Goal: Answer question/provide support: Share knowledge or assist other users

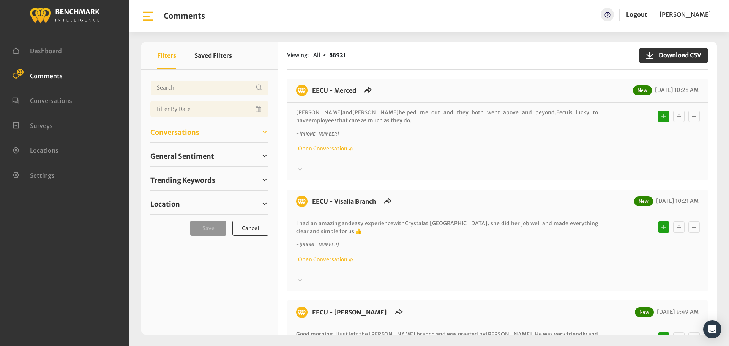
drag, startPoint x: 175, startPoint y: 131, endPoint x: 168, endPoint y: 145, distance: 15.6
click at [175, 131] on span "Conversations" at bounding box center [174, 132] width 49 height 10
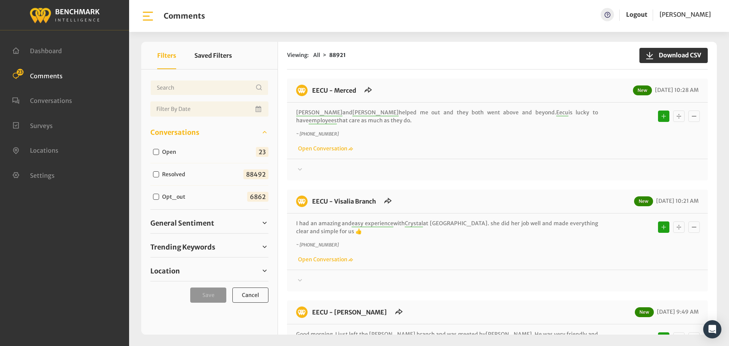
click at [157, 151] on input "Open" at bounding box center [156, 152] width 6 height 6
checkbox input "true"
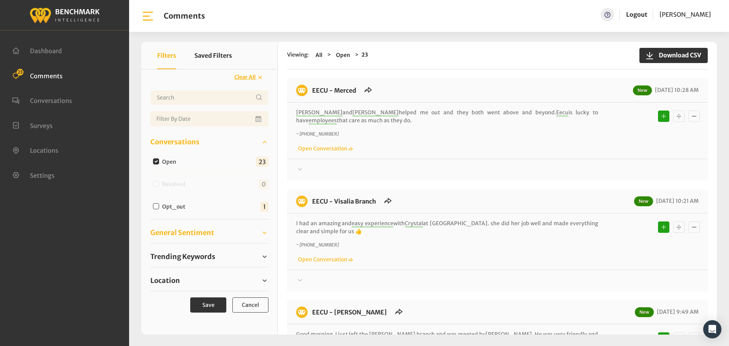
click at [179, 234] on span "General Sentiment" at bounding box center [182, 232] width 64 height 10
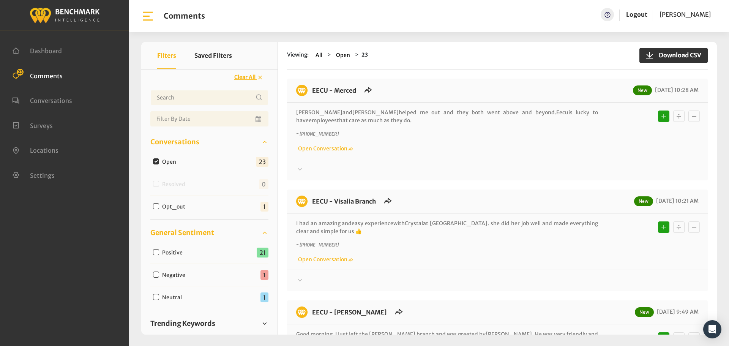
click at [179, 234] on span "General Sentiment" at bounding box center [182, 232] width 64 height 10
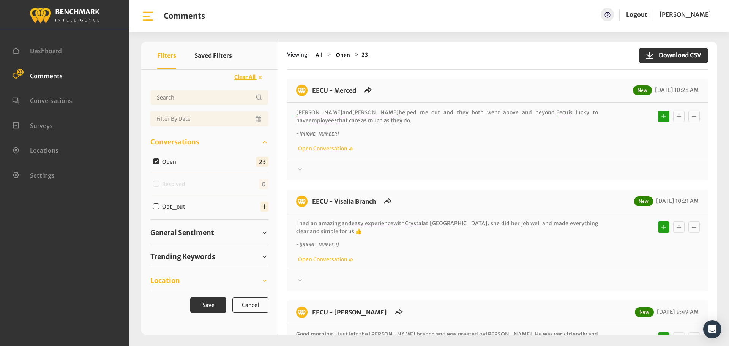
click at [174, 281] on span "Location" at bounding box center [165, 280] width 30 height 10
click at [155, 300] on input "Eecu - Sanger Branch" at bounding box center [156, 300] width 6 height 6
checkbox input "true"
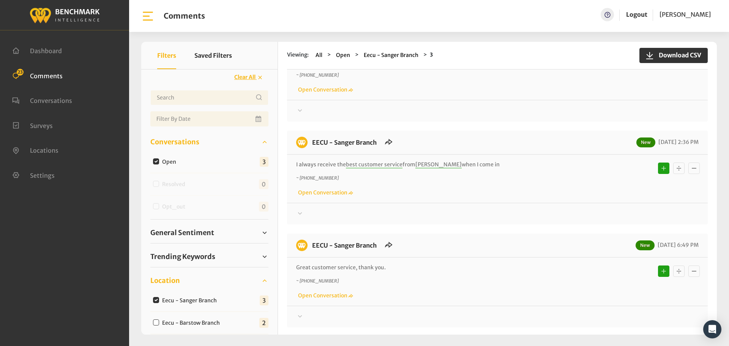
scroll to position [87, 0]
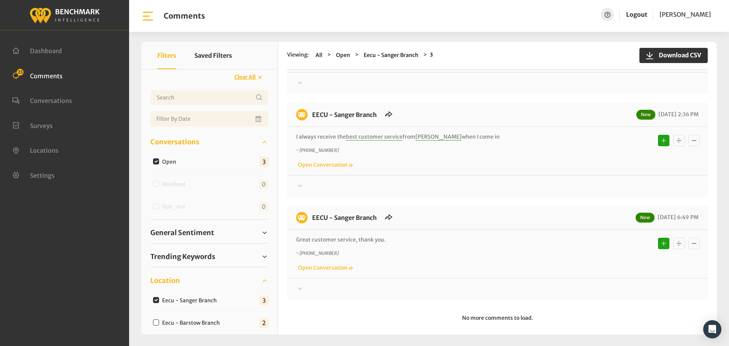
click at [396, 236] on p "Great customer service, thank you." at bounding box center [447, 240] width 302 height 8
click at [302, 284] on icon at bounding box center [300, 288] width 8 height 9
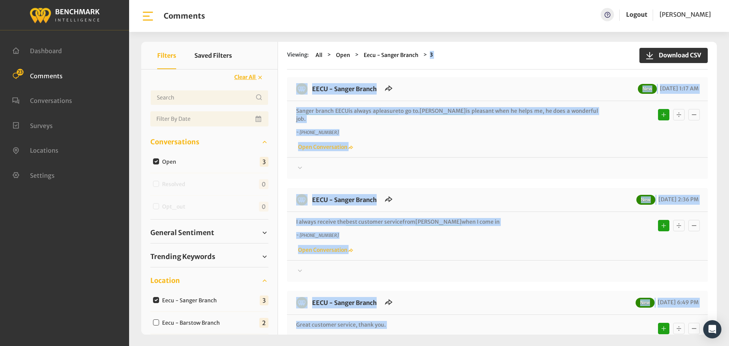
scroll to position [0, 0]
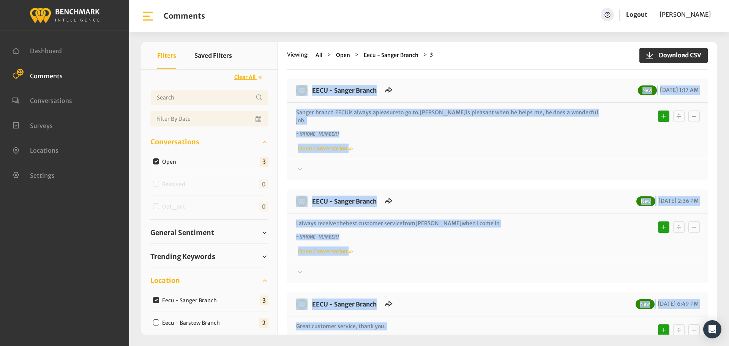
drag, startPoint x: 397, startPoint y: 311, endPoint x: 304, endPoint y: 83, distance: 245.8
click at [304, 83] on div "EECU - Sanger Branch New 09/28/2025 1:17 AM Sanger branch EECU is always a plea…" at bounding box center [497, 328] width 420 height 499
copy div "EECU - Sanger Branch New 09/28/2025 1:17 AM Sanger branch EECU is always a plea…"
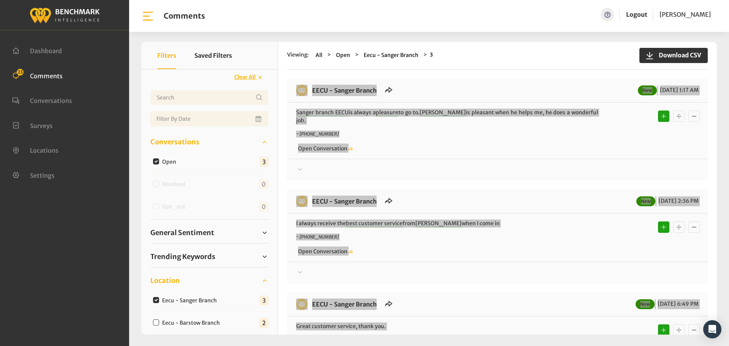
scroll to position [38, 0]
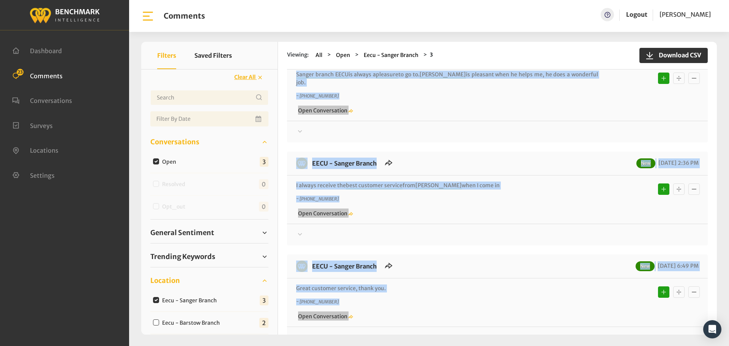
click at [325, 127] on div at bounding box center [497, 131] width 402 height 9
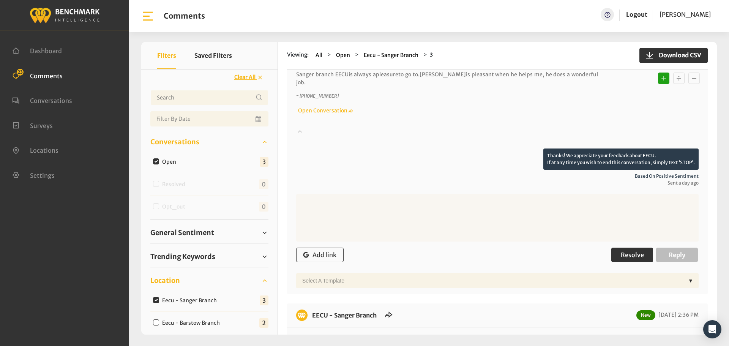
click at [620, 251] on span "Resolve" at bounding box center [631, 255] width 23 height 8
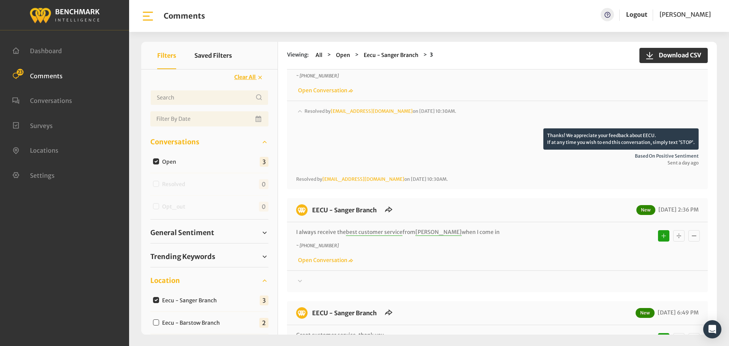
scroll to position [76, 0]
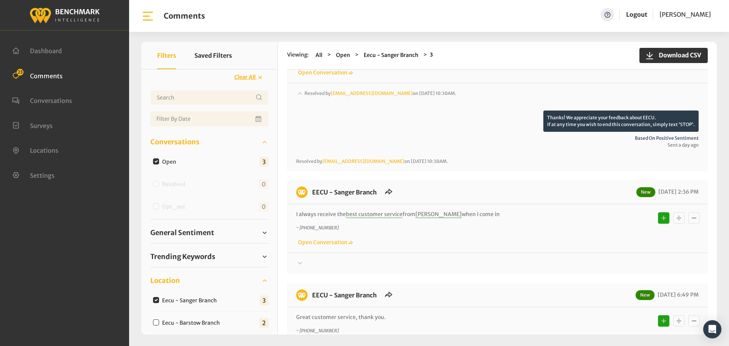
click at [308, 259] on div at bounding box center [497, 263] width 402 height 9
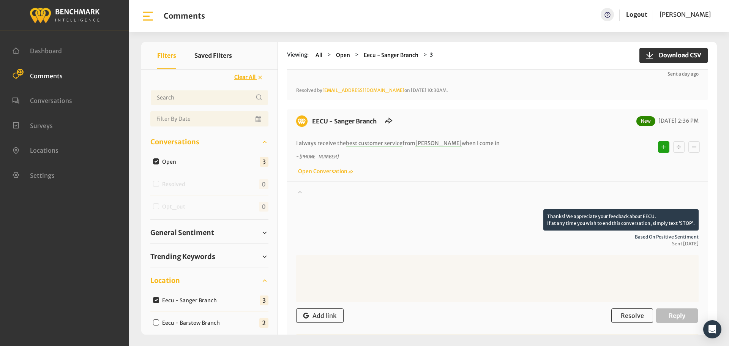
scroll to position [152, 0]
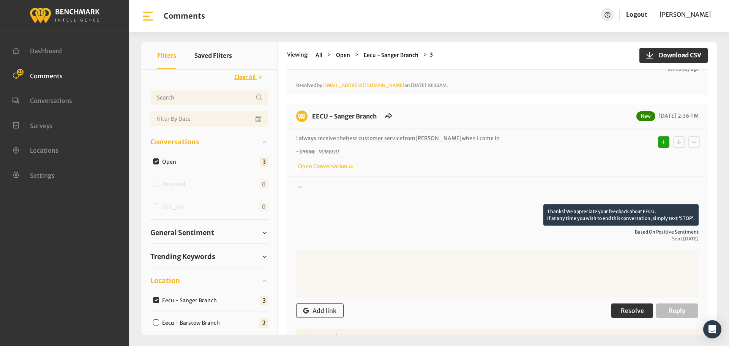
click at [624, 307] on span "Resolve" at bounding box center [631, 311] width 23 height 8
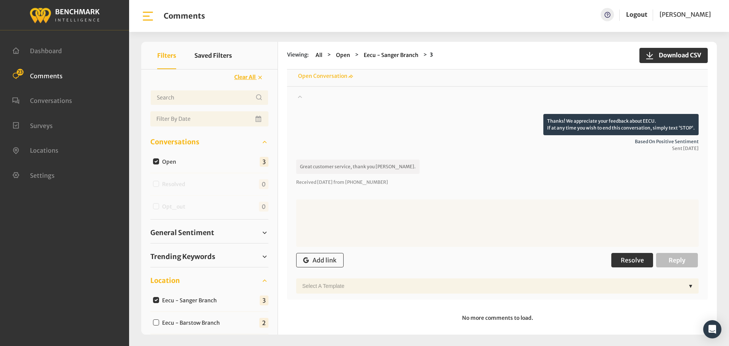
click at [628, 256] on span "Resolve" at bounding box center [631, 260] width 23 height 8
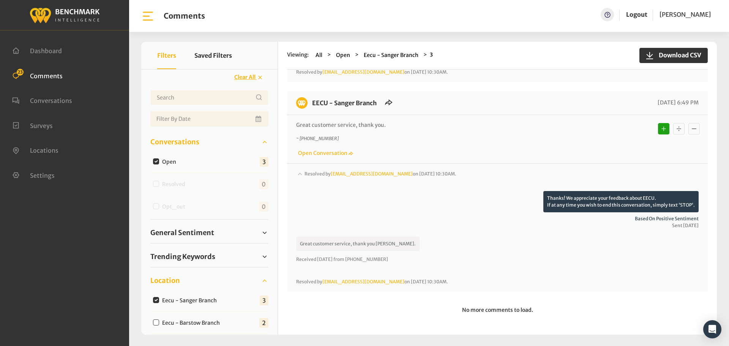
scroll to position [327, 0]
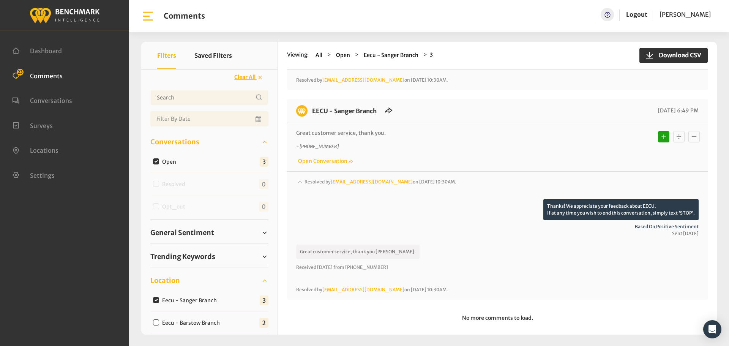
click at [155, 322] on input "Eecu - Barstow Branch" at bounding box center [156, 322] width 6 height 6
checkbox input "true"
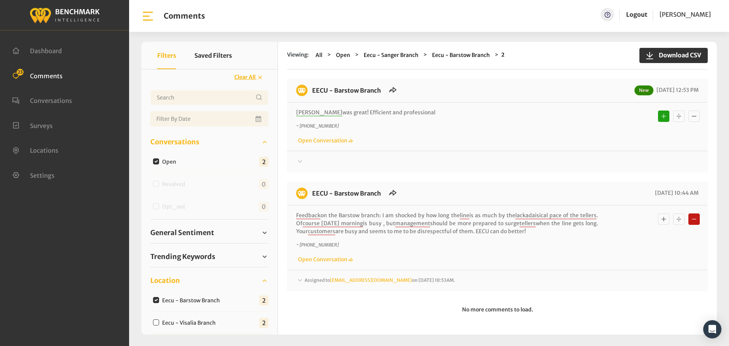
click at [324, 279] on span "Assigned to Heatherm@myeecu.org on September 26, 2025 10:53AM." at bounding box center [379, 280] width 151 height 6
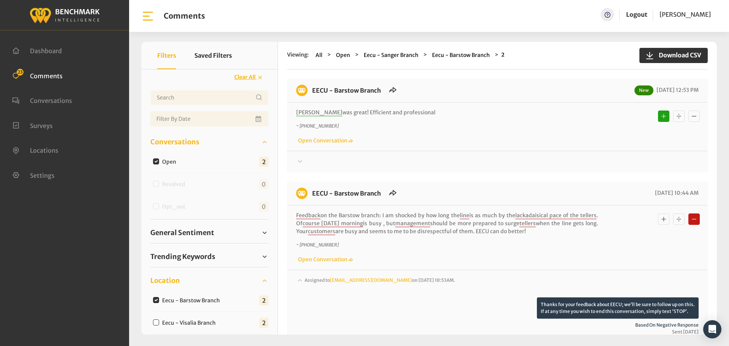
click at [308, 164] on div at bounding box center [497, 161] width 402 height 9
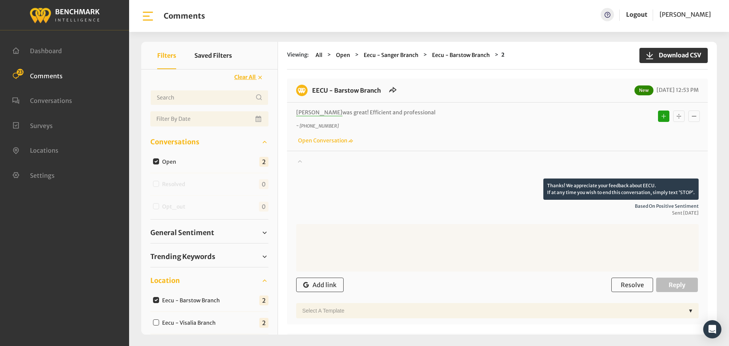
drag, startPoint x: 390, startPoint y: 114, endPoint x: 310, endPoint y: 85, distance: 85.4
click at [310, 85] on div "EECU - Barstow Branch New 09/27/2025 12:53 PM Miriam was great! Efficient and p…" at bounding box center [497, 201] width 420 height 245
copy div "EECU - Barstow Branch New 09/27/2025 12:53 PM Miriam was great! Efficient and p…"
click at [616, 281] on button "Resolve" at bounding box center [632, 284] width 42 height 14
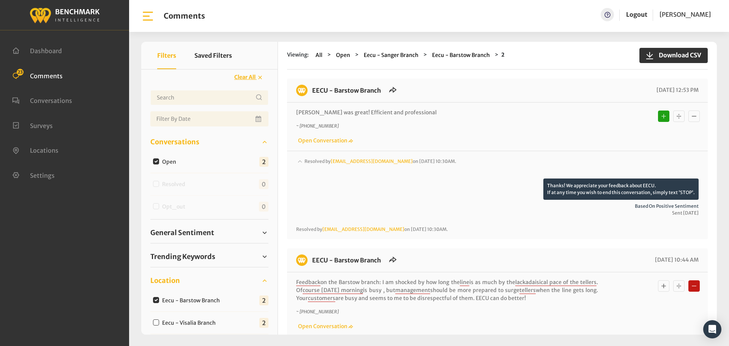
click at [155, 298] on input "Eecu - Barstow Branch" at bounding box center [156, 300] width 6 height 6
checkbox input "false"
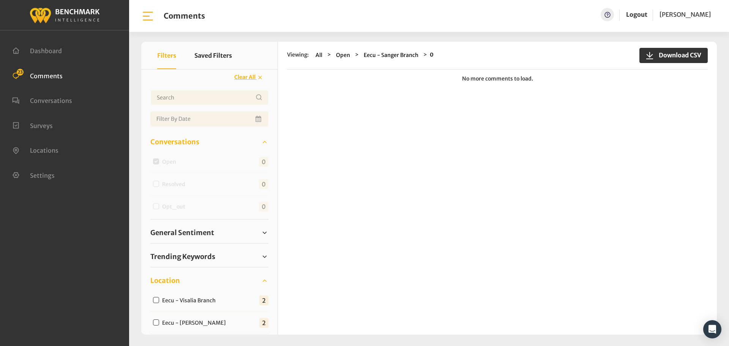
click at [154, 298] on input "Eecu - Visalia Branch" at bounding box center [156, 300] width 6 height 6
checkbox input "true"
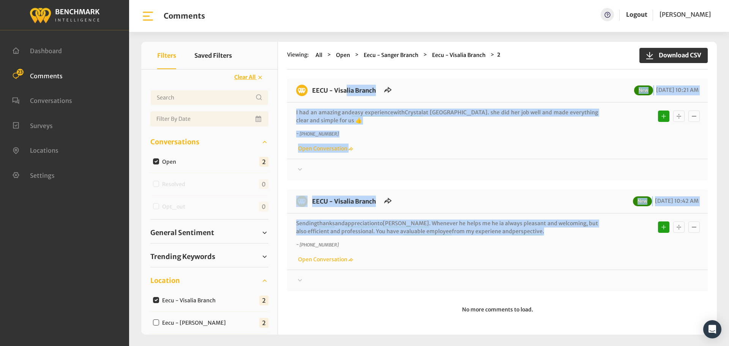
drag, startPoint x: 512, startPoint y: 230, endPoint x: 311, endPoint y: 81, distance: 250.1
click at [311, 81] on div "EECU - Visalia Branch New 09/29/2025 10:21 AM I had an amazing and easy experie…" at bounding box center [497, 185] width 420 height 212
copy div "EECU - Visalia Branch New 09/29/2025 10:21 AM I had an amazing and easy experie…"
click at [332, 171] on div at bounding box center [497, 169] width 402 height 9
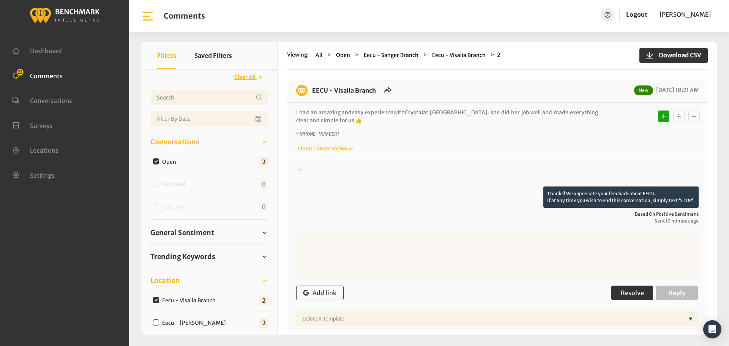
click at [635, 289] on span "Resolve" at bounding box center [631, 293] width 23 height 8
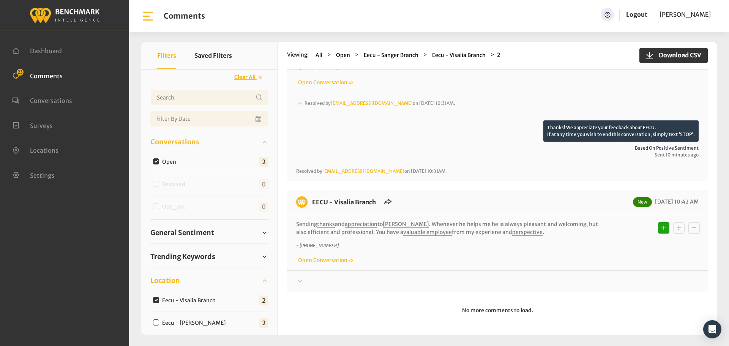
scroll to position [66, 0]
click at [307, 277] on div at bounding box center [497, 280] width 402 height 9
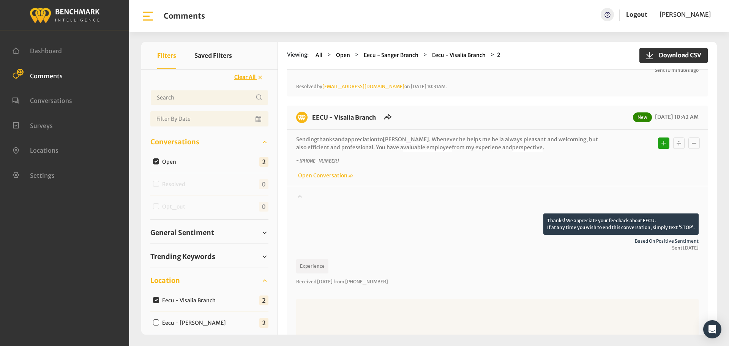
scroll to position [218, 0]
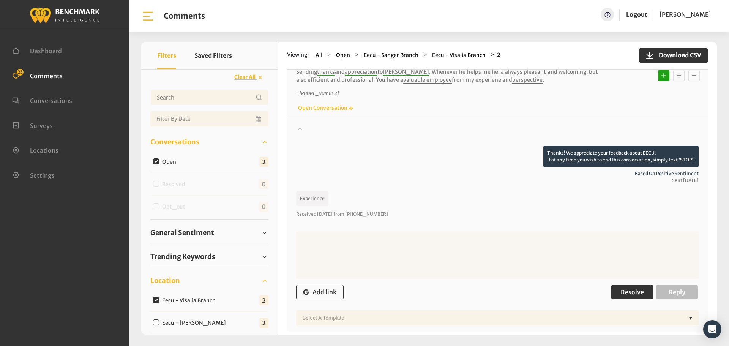
click at [620, 295] on span "Resolve" at bounding box center [631, 292] width 23 height 8
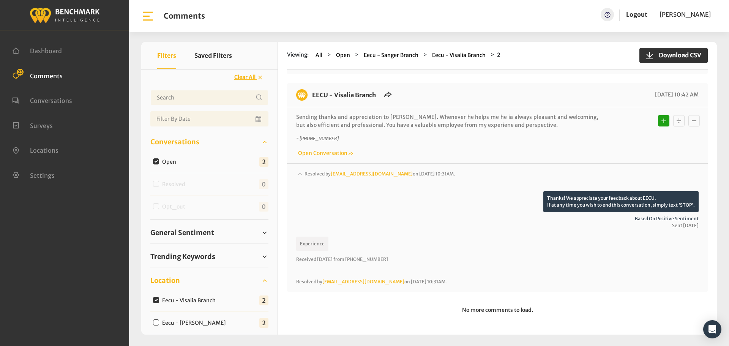
click at [154, 321] on input "Eecu - Clovis West" at bounding box center [156, 322] width 6 height 6
checkbox input "true"
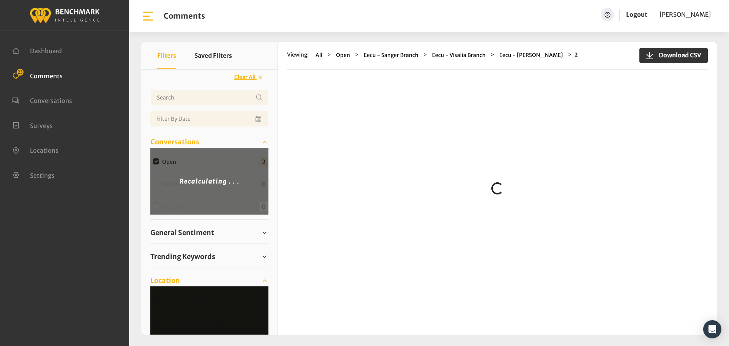
scroll to position [0, 0]
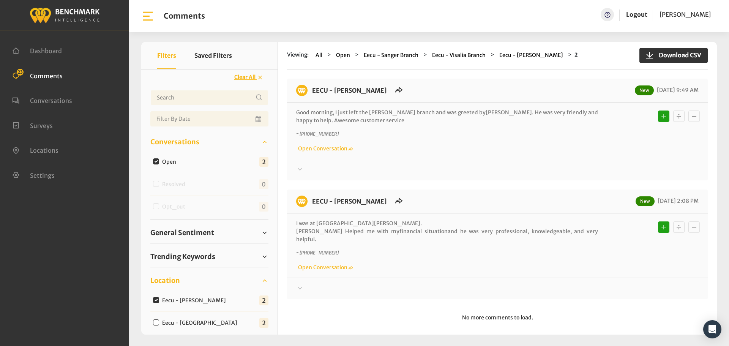
drag, startPoint x: 586, startPoint y: 230, endPoint x: 313, endPoint y: 88, distance: 308.2
click at [313, 88] on div "EECU - Clovis West New 09/29/2025 9:49 AM Good morning, I just left the Clovis …" at bounding box center [497, 189] width 420 height 220
copy div "EECU - Clovis West New 09/29/2025 9:49 AM Good morning, I just left the Clovis …"
drag, startPoint x: 324, startPoint y: 171, endPoint x: 506, endPoint y: 187, distance: 182.1
click at [324, 171] on div at bounding box center [497, 169] width 402 height 9
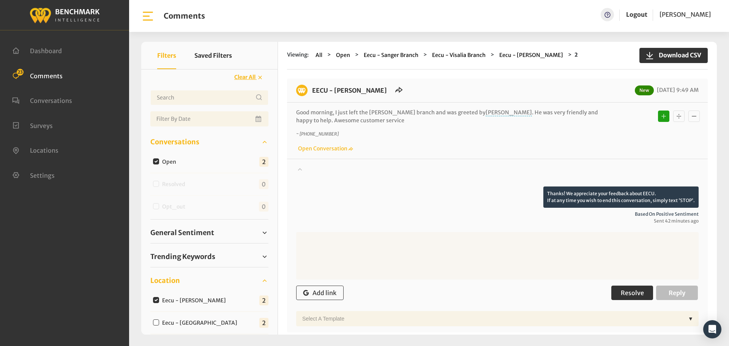
click at [613, 291] on button "Resolve" at bounding box center [632, 292] width 42 height 14
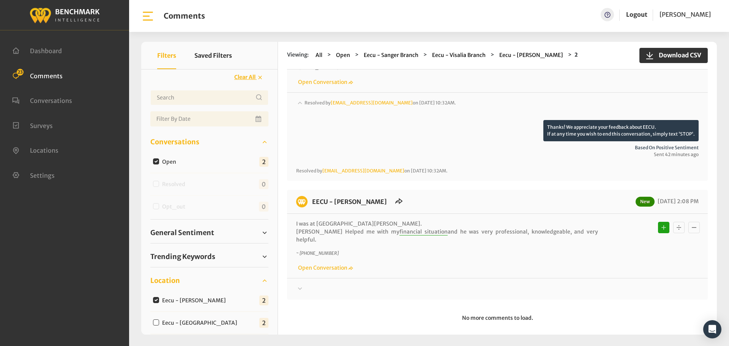
click at [303, 284] on icon at bounding box center [300, 288] width 8 height 9
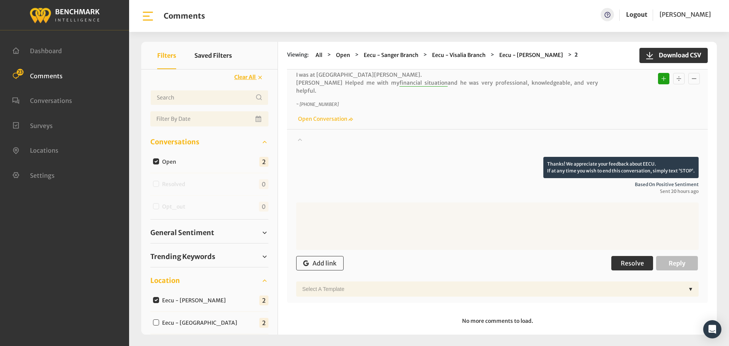
click at [625, 259] on span "Resolve" at bounding box center [631, 263] width 23 height 8
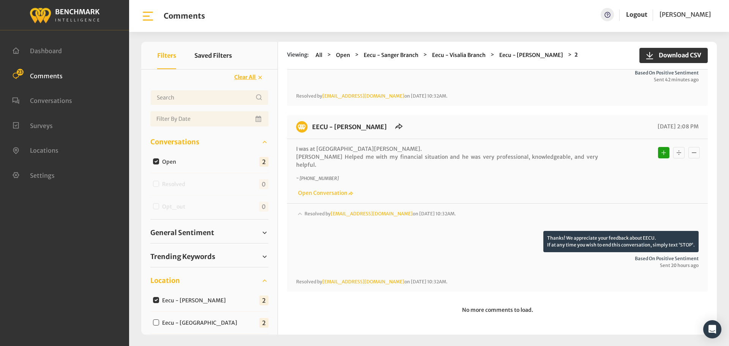
scroll to position [133, 0]
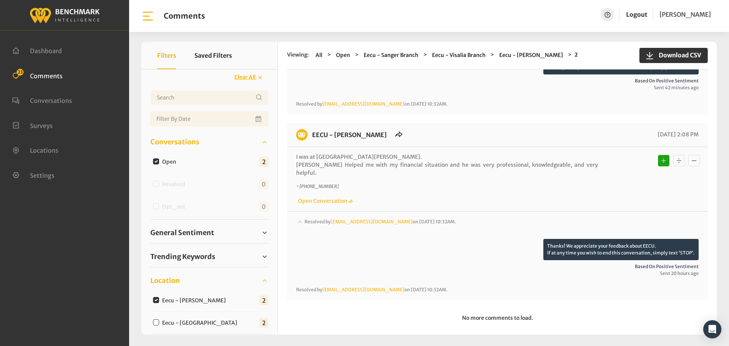
click at [155, 322] on input "Eecu - Milburn" at bounding box center [156, 322] width 6 height 6
checkbox input "true"
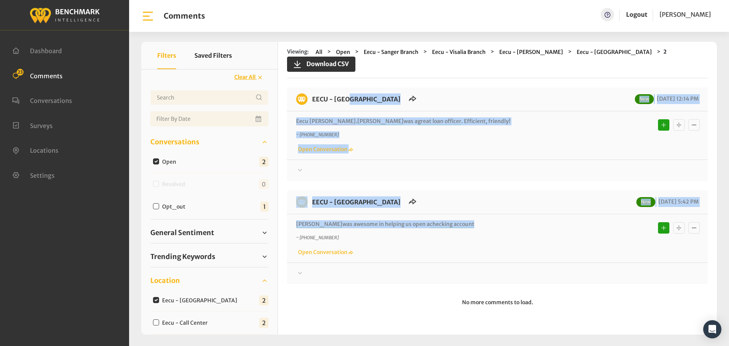
drag, startPoint x: 471, startPoint y: 219, endPoint x: 310, endPoint y: 84, distance: 209.8
click at [310, 87] on div "EECU - Milburn New 09/27/2025 12:14 PM Eecu Milburn . Brianna was a great loan …" at bounding box center [497, 185] width 420 height 197
copy div "EECU - Milburn New 09/27/2025 12:14 PM Eecu Milburn . Brianna was a great loan …"
click at [323, 166] on div at bounding box center [497, 170] width 402 height 9
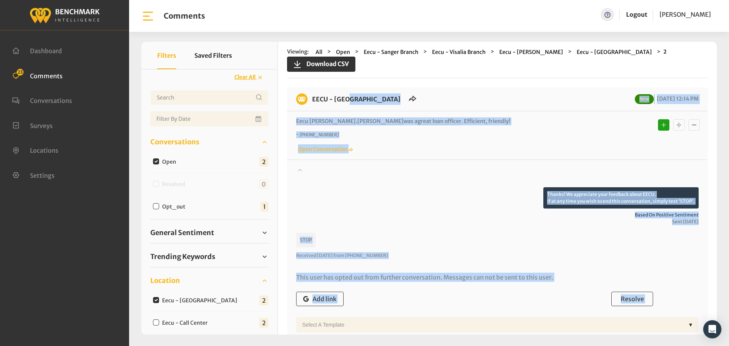
scroll to position [76, 0]
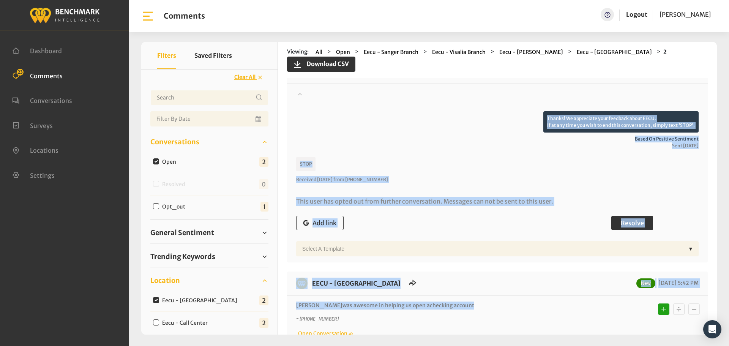
click at [628, 219] on span "Resolve" at bounding box center [631, 223] width 23 height 8
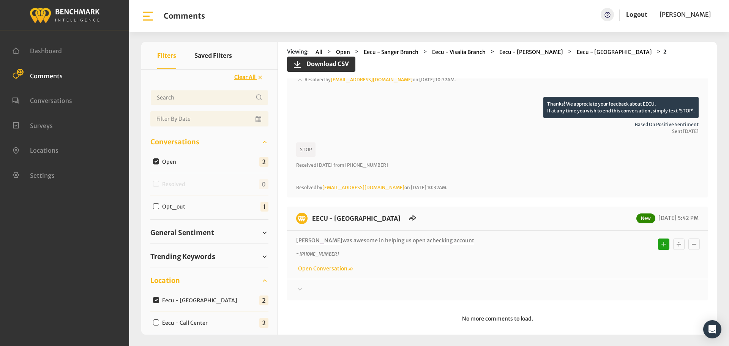
click at [324, 285] on div at bounding box center [497, 289] width 402 height 9
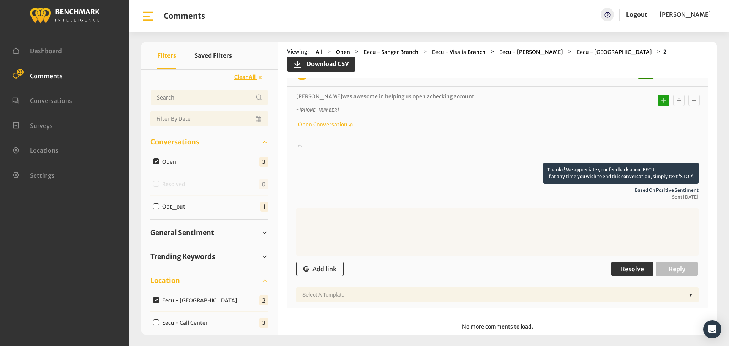
click at [634, 265] on span "Resolve" at bounding box center [631, 269] width 23 height 8
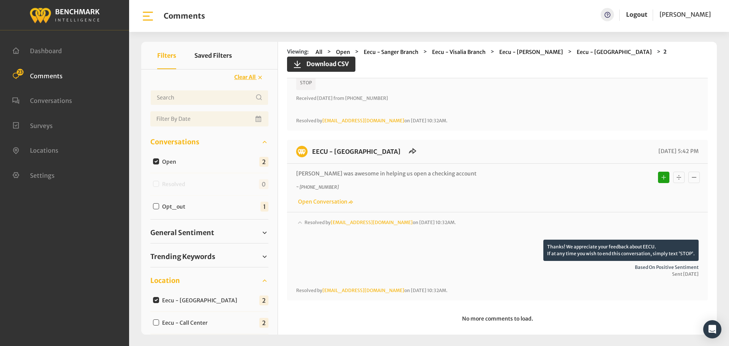
click at [153, 321] on input "Eecu - Call Center" at bounding box center [156, 322] width 6 height 6
checkbox input "true"
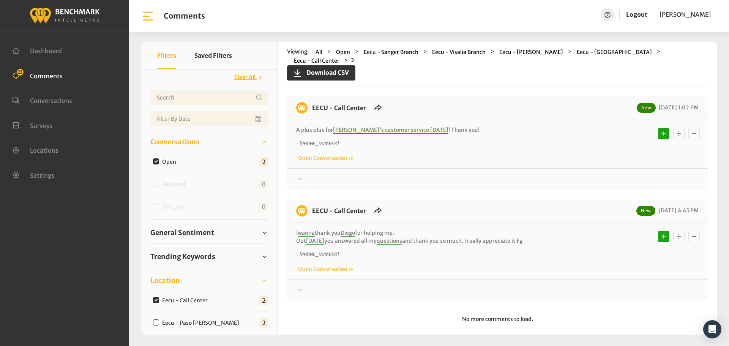
click at [326, 176] on div "EECU - Call Center New 09/27/2025 1:02 PM A plus plus for Joshua's customer ser…" at bounding box center [497, 143] width 420 height 94
drag, startPoint x: 532, startPoint y: 234, endPoint x: 308, endPoint y: 95, distance: 263.8
click at [308, 96] on div "EECU - Call Center New 09/27/2025 1:02 PM A plus plus for Joshua's customer ser…" at bounding box center [497, 198] width 420 height 205
copy div "EECU - Call Center New 09/27/2025 1:02 PM A plus plus for Joshua's customer ser…"
click at [290, 172] on div "Thanks! We appreciate your feedback about EECU. If at any time you wish to end …" at bounding box center [497, 176] width 420 height 16
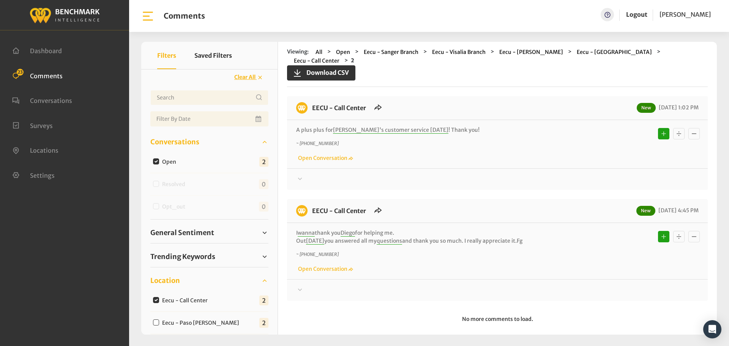
click at [321, 175] on div at bounding box center [497, 179] width 402 height 9
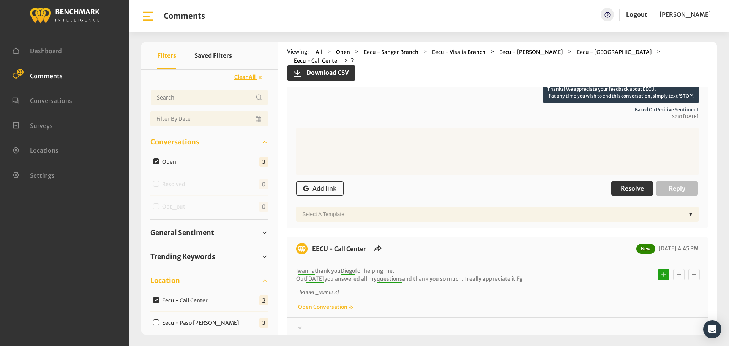
click at [634, 181] on button "Resolve" at bounding box center [632, 188] width 42 height 14
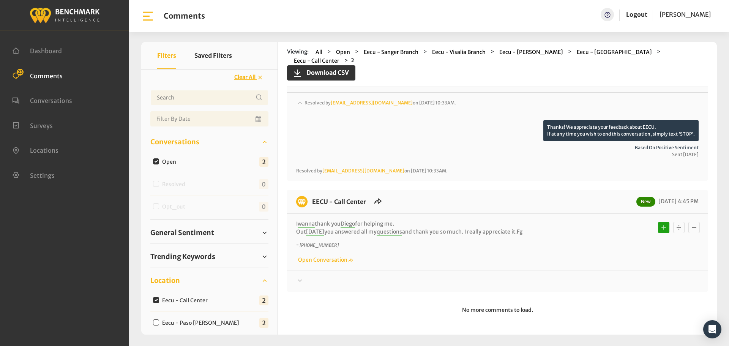
scroll to position [67, 0]
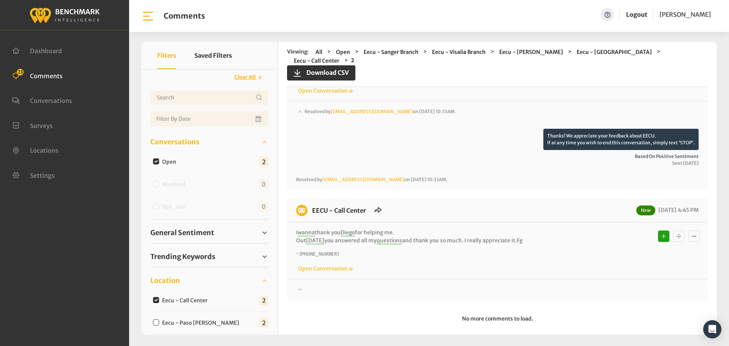
click at [297, 285] on icon at bounding box center [300, 289] width 8 height 9
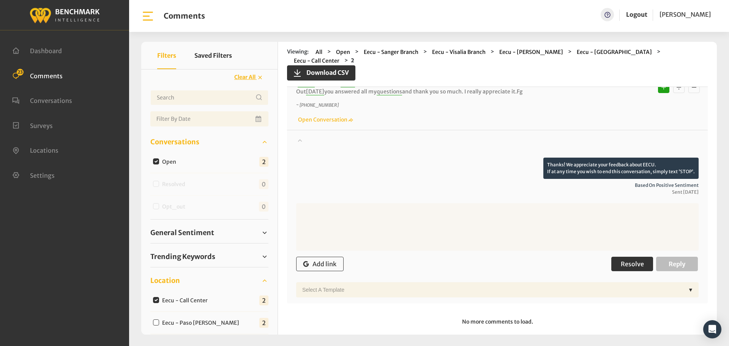
click at [639, 260] on span "Resolve" at bounding box center [631, 264] width 23 height 8
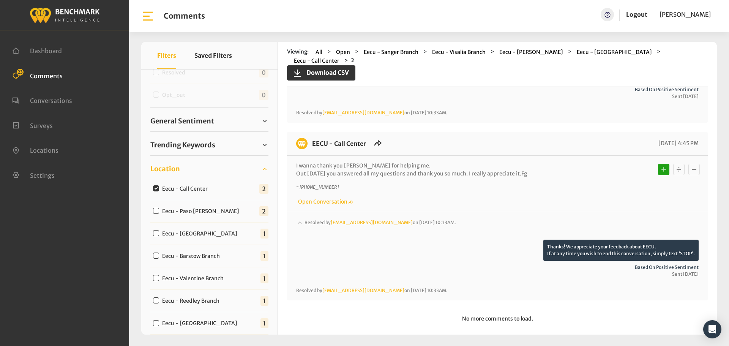
scroll to position [114, 0]
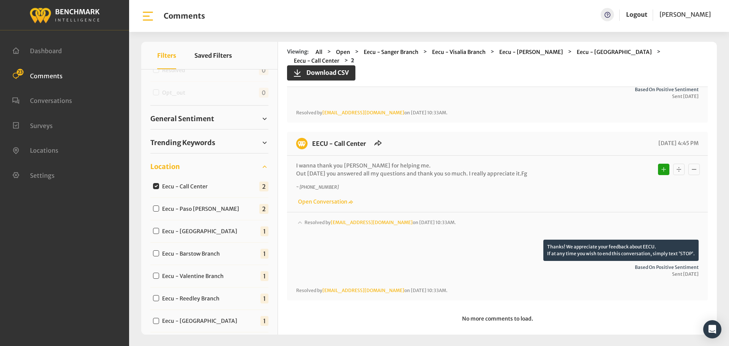
click at [158, 208] on input "Eecu - Paso Robles" at bounding box center [156, 208] width 6 height 6
checkbox input "true"
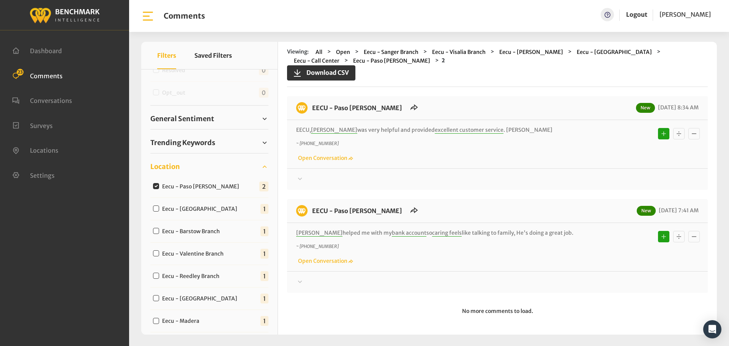
drag, startPoint x: 542, startPoint y: 232, endPoint x: 305, endPoint y: 109, distance: 266.4
click at [305, 109] on div "EECU - Paso Robles New 09/27/2025 8:34 AM EECU, Chris was very helpful and prov…" at bounding box center [497, 194] width 420 height 197
copy div "EECU - Paso Robles New 09/27/2025 8:34 AM EECU, Chris was very helpful and prov…"
click at [335, 181] on div at bounding box center [497, 179] width 402 height 9
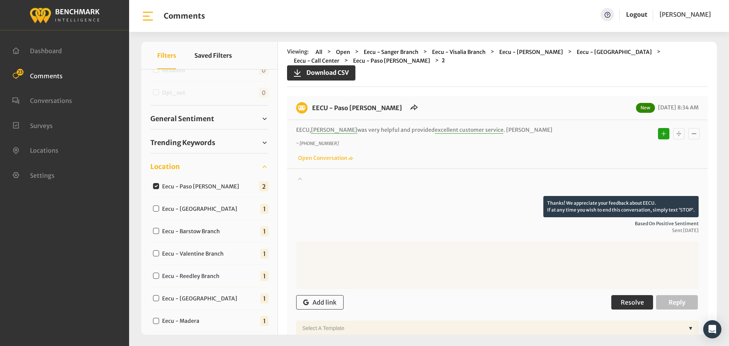
click at [628, 305] on span "Resolve" at bounding box center [631, 302] width 23 height 8
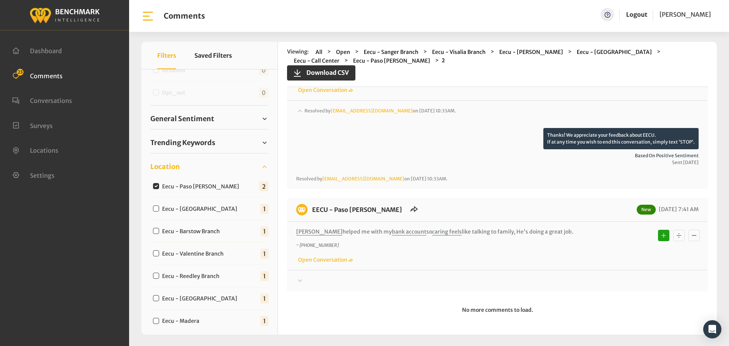
click at [313, 278] on div at bounding box center [497, 280] width 402 height 9
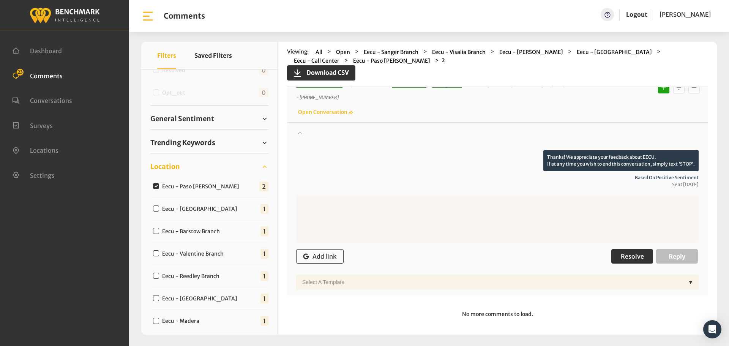
click at [620, 256] on span "Resolve" at bounding box center [631, 256] width 23 height 8
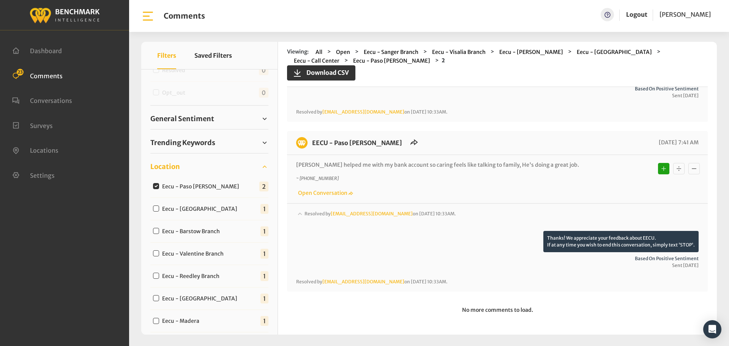
scroll to position [135, 0]
click at [154, 209] on input "Eecu - [GEOGRAPHIC_DATA]" at bounding box center [156, 208] width 6 height 6
checkbox input "true"
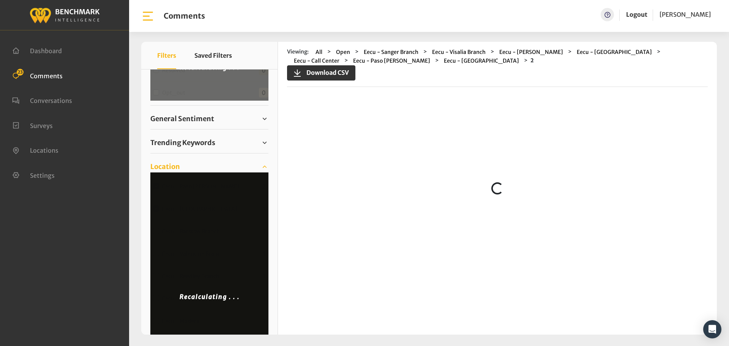
scroll to position [0, 0]
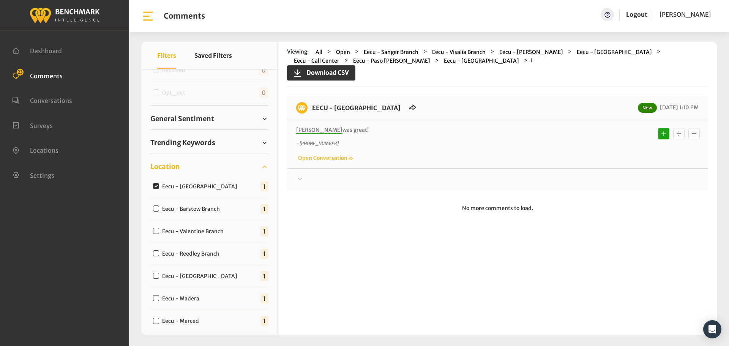
click at [306, 175] on div at bounding box center [497, 179] width 402 height 9
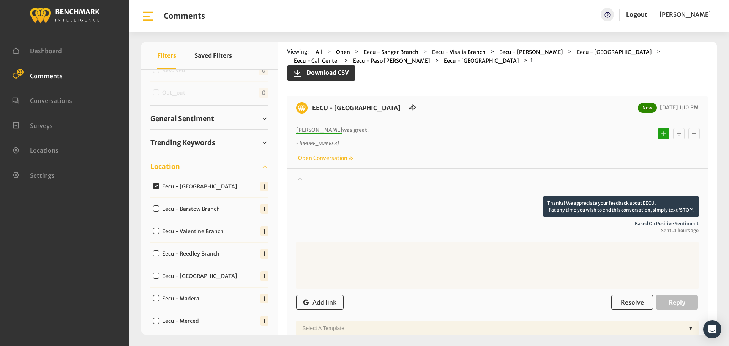
click at [306, 175] on div at bounding box center [497, 185] width 402 height 21
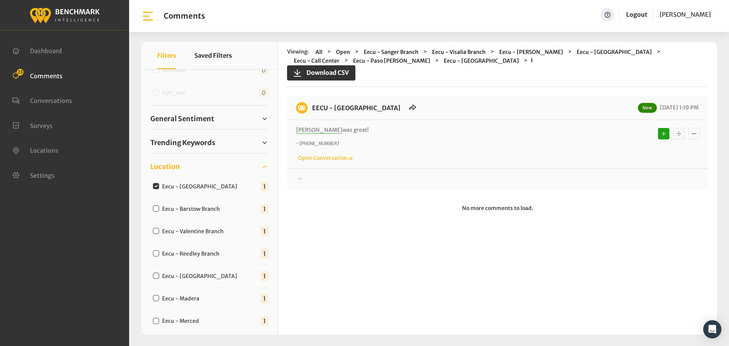
drag, startPoint x: 361, startPoint y: 132, endPoint x: 313, endPoint y: 105, distance: 55.5
click at [313, 105] on div "EECU - Clovis North Branch New 09/28/2025 1:10 PM Alfonso was great! ~ +1559824…" at bounding box center [497, 143] width 420 height 94
copy div "EECU - Clovis North Branch New 09/28/2025 1:10 PM Alfonso was great!"
click at [355, 182] on div at bounding box center [497, 179] width 402 height 9
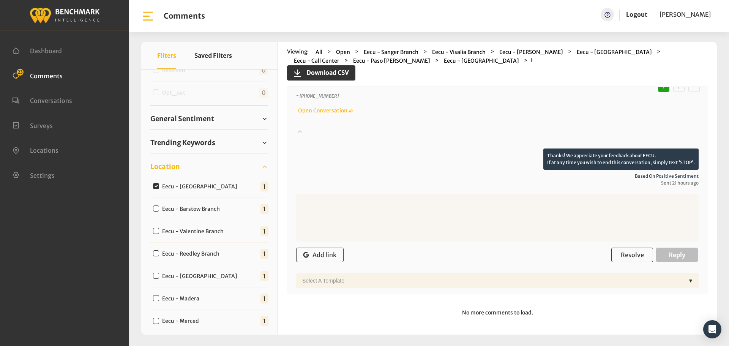
scroll to position [48, 0]
click at [623, 253] on span "Resolve" at bounding box center [631, 254] width 23 height 8
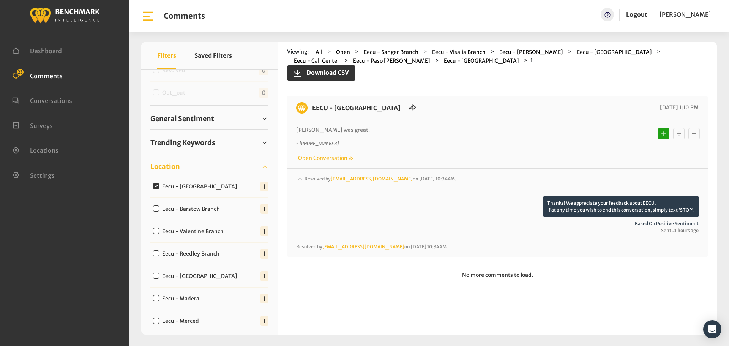
scroll to position [0, 0]
click at [155, 208] on input "Eecu - Barstow Branch" at bounding box center [156, 208] width 6 height 6
checkbox input "true"
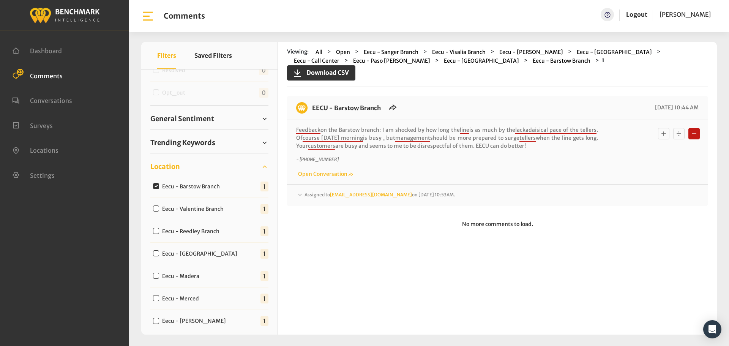
drag, startPoint x: 155, startPoint y: 180, endPoint x: 157, endPoint y: 183, distance: 4.1
click at [156, 180] on div "Eecu - Barstow Branch 1" at bounding box center [209, 186] width 118 height 22
click at [157, 184] on input "Eecu - Barstow Branch" at bounding box center [156, 186] width 6 height 6
checkbox input "false"
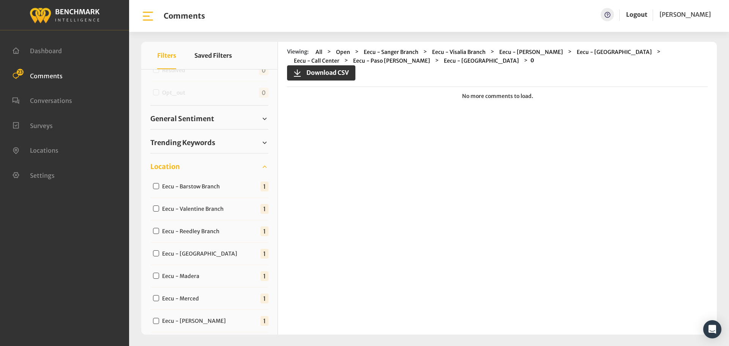
click at [155, 208] on input "Eecu - Valentine Branch" at bounding box center [156, 208] width 6 height 6
checkbox input "true"
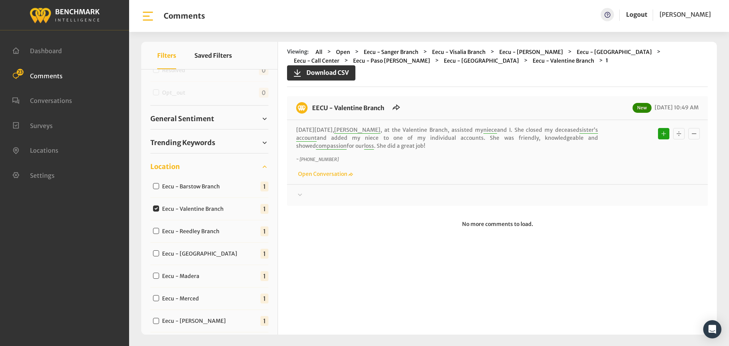
click at [308, 194] on div at bounding box center [497, 194] width 402 height 9
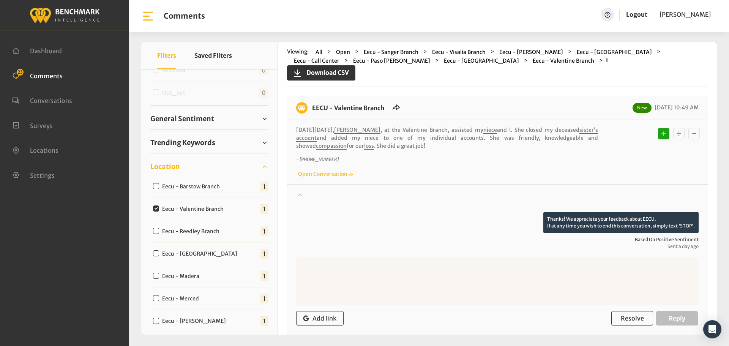
click at [308, 194] on div at bounding box center [497, 200] width 402 height 21
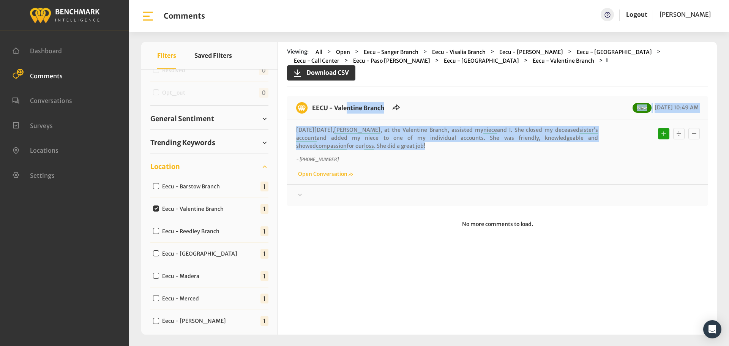
drag, startPoint x: 384, startPoint y: 146, endPoint x: 311, endPoint y: 109, distance: 82.0
click at [311, 109] on div "EECU - Valentine Branch New 09/28/2025 10:49 AM On Thursday, September 25th, Sh…" at bounding box center [497, 151] width 420 height 110
copy div "EECU - Valentine Branch New 09/28/2025 10:49 AM On Thursday, September 25th, Sh…"
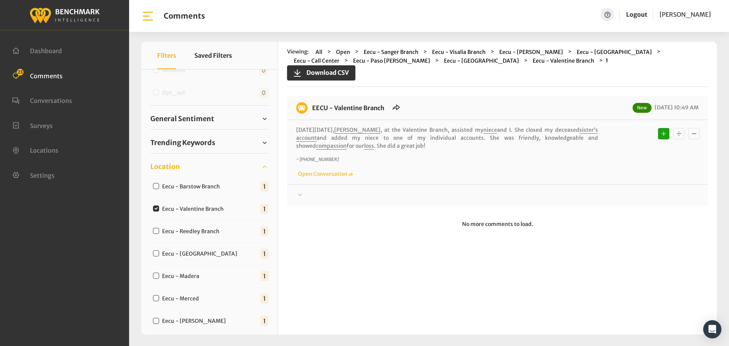
drag, startPoint x: 310, startPoint y: 195, endPoint x: 549, endPoint y: 184, distance: 239.3
click at [310, 195] on div at bounding box center [497, 194] width 402 height 9
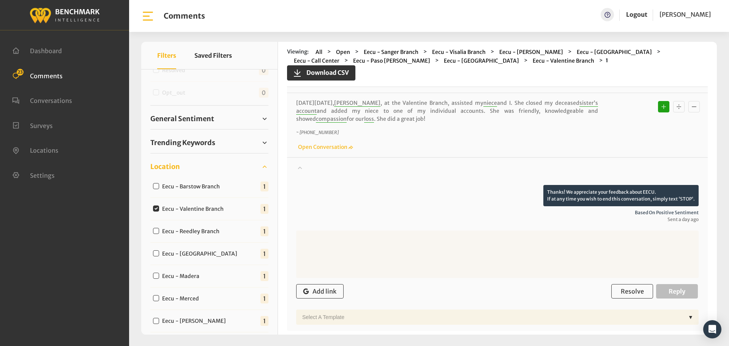
scroll to position [63, 0]
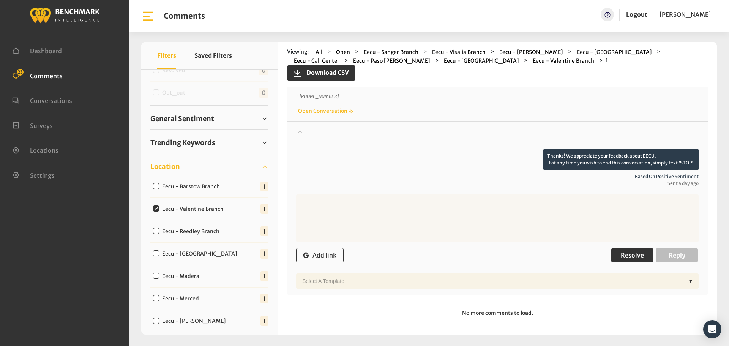
click at [627, 252] on span "Resolve" at bounding box center [631, 255] width 23 height 8
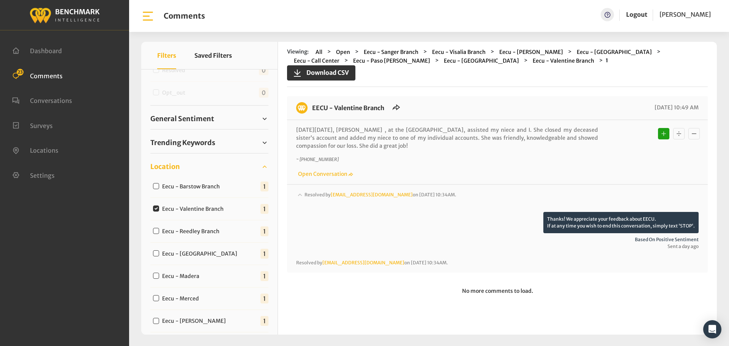
click at [156, 229] on input "Eecu - Reedley Branch" at bounding box center [156, 231] width 6 height 6
checkbox input "true"
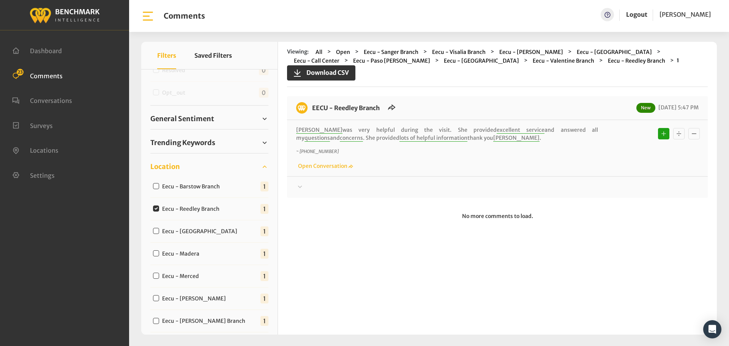
click at [308, 186] on div at bounding box center [497, 187] width 402 height 9
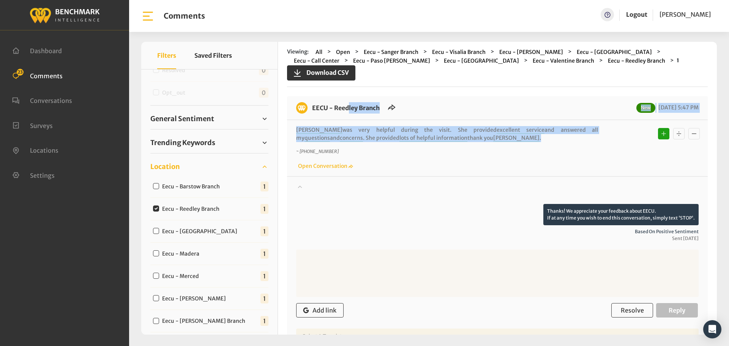
drag, startPoint x: 459, startPoint y: 140, endPoint x: 310, endPoint y: 101, distance: 153.9
click at [310, 101] on div "EECU - Reedley Branch New 09/26/2025 5:47 PM Lisette was very helpful during th…" at bounding box center [497, 222] width 420 height 253
copy div "EECU - Reedley Branch New 09/26/2025 5:47 PM Lisette was very helpful during th…"
click at [641, 309] on button "Resolve" at bounding box center [632, 310] width 42 height 14
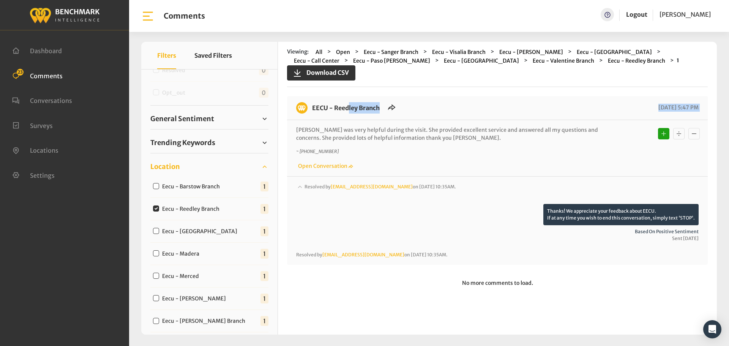
click at [154, 230] on input "Eecu - Clovis Old Town" at bounding box center [156, 231] width 6 height 6
checkbox input "true"
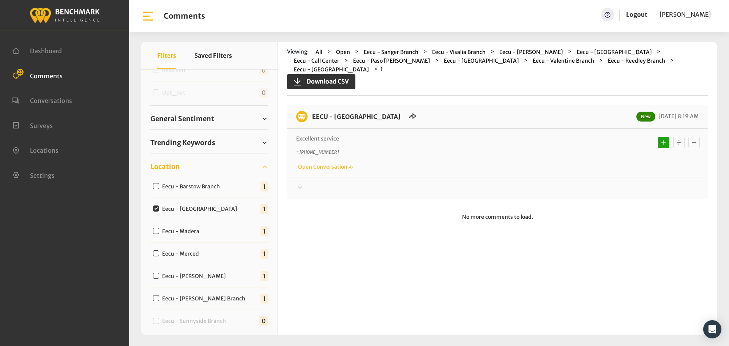
click at [317, 187] on div "EECU - Clovis Old Town New 09/29/2025 8:19 AM Excellent service ~ +15599741693 …" at bounding box center [497, 152] width 420 height 94
click at [307, 177] on div "Thanks! We appreciate your feedback about EECU. If at any time you wish to end …" at bounding box center [497, 185] width 420 height 16
click at [309, 183] on div at bounding box center [497, 187] width 402 height 9
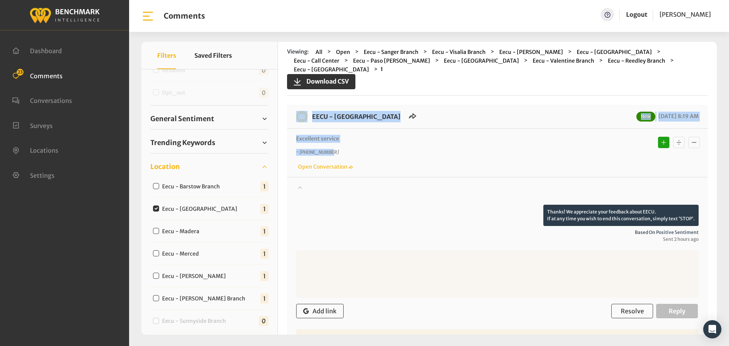
drag, startPoint x: 383, startPoint y: 134, endPoint x: 295, endPoint y: 103, distance: 93.7
click at [295, 105] on div "EECU - Clovis Old Town New 09/29/2025 8:19 AM Excellent service ~ +15599741693 …" at bounding box center [497, 227] width 420 height 245
click at [633, 307] on span "Resolve" at bounding box center [631, 311] width 23 height 8
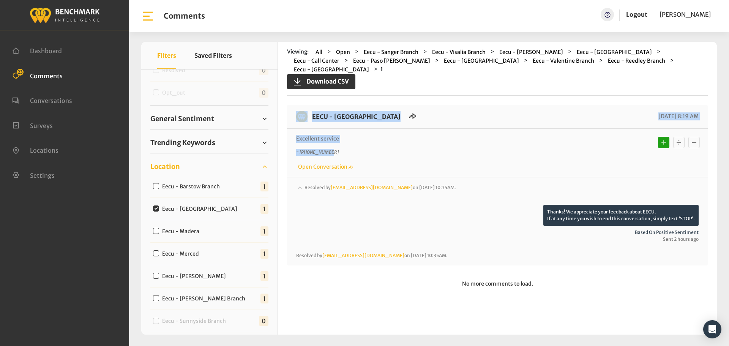
click at [157, 230] on input "Eecu - Madera" at bounding box center [156, 231] width 6 height 6
checkbox input "true"
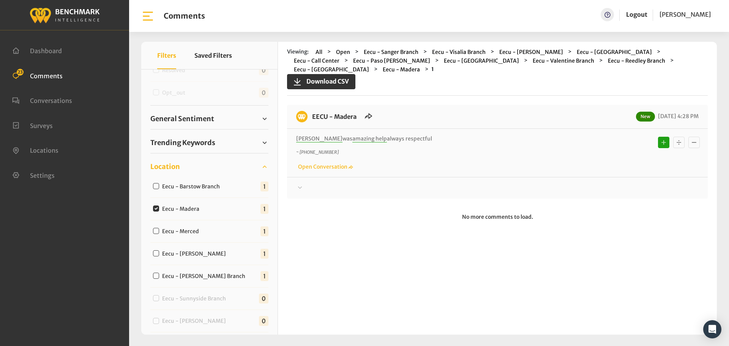
click at [300, 183] on icon at bounding box center [300, 187] width 8 height 9
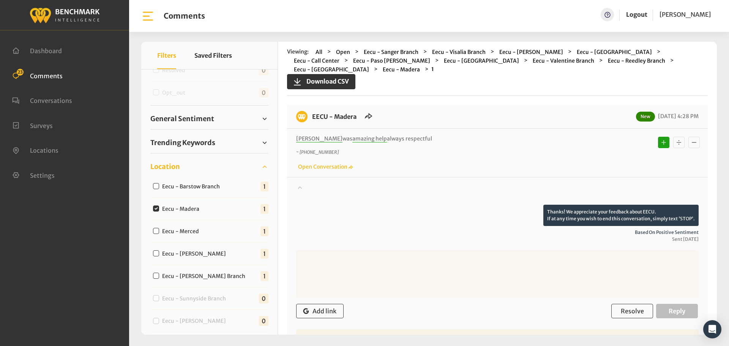
drag, startPoint x: 422, startPoint y: 131, endPoint x: 313, endPoint y: 108, distance: 112.0
click at [313, 108] on div "EECU - Madera New 09/26/2025 4:28 PM Kathy was amazing help always respectful ~…" at bounding box center [497, 227] width 420 height 245
click at [617, 304] on button "Resolve" at bounding box center [632, 311] width 42 height 14
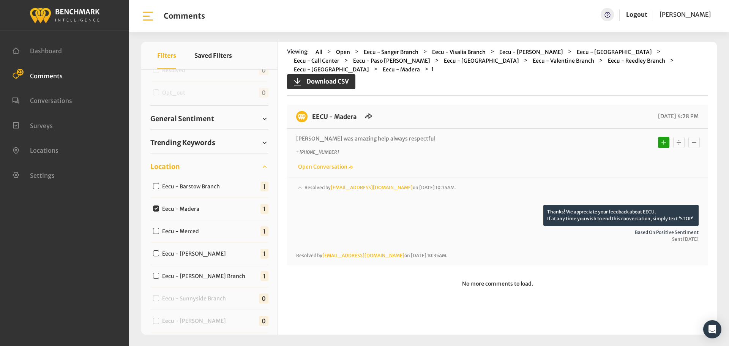
click at [159, 233] on div "Eecu - Merced" at bounding box center [177, 230] width 55 height 9
click at [156, 232] on input "Eecu - Merced" at bounding box center [156, 231] width 6 height 6
checkbox input "true"
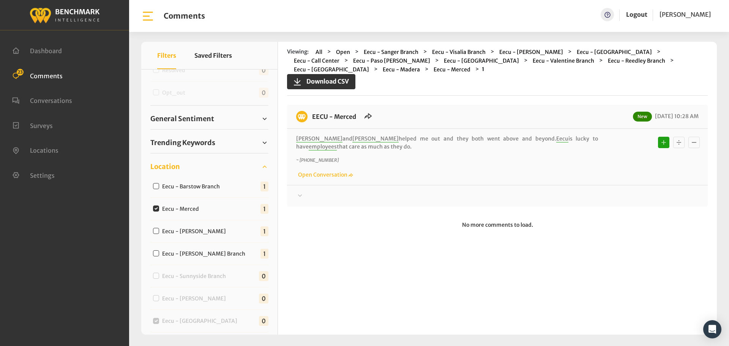
click at [314, 190] on div "Thanks! We appreciate your feedback about EECU. If at any time you wish to end …" at bounding box center [497, 193] width 420 height 16
click at [309, 198] on div at bounding box center [497, 195] width 402 height 9
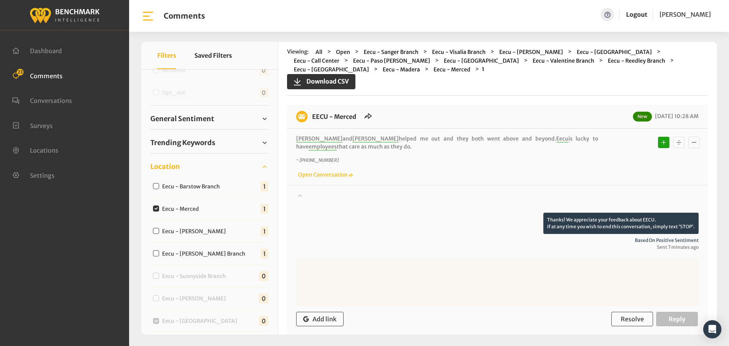
click at [309, 198] on div at bounding box center [497, 201] width 402 height 21
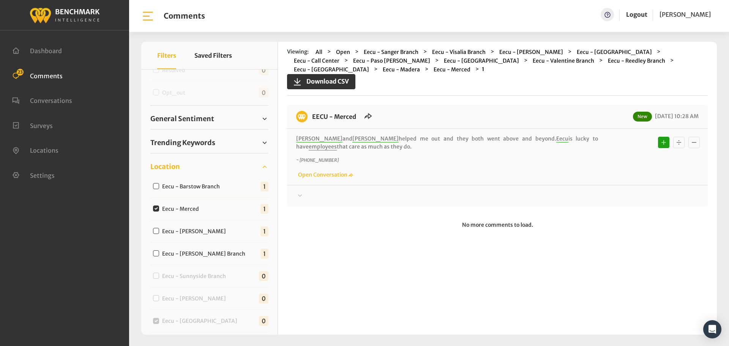
drag, startPoint x: 357, startPoint y: 149, endPoint x: 305, endPoint y: 116, distance: 62.0
click at [305, 116] on div "EECU - Merced New 09/29/2025 10:28 AM Isabel and Jessica helped me out and they…" at bounding box center [497, 156] width 420 height 102
click at [330, 199] on div at bounding box center [497, 195] width 402 height 9
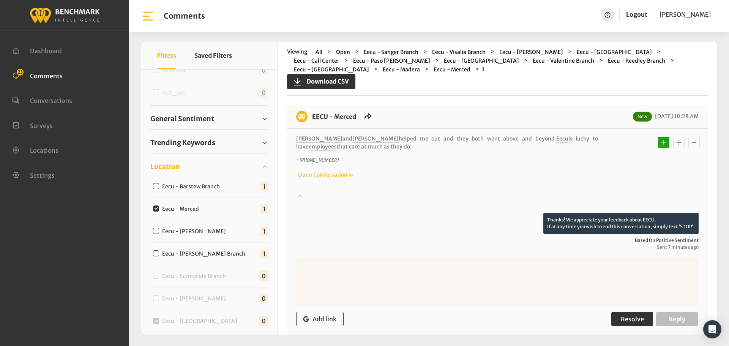
click at [631, 319] on span "Resolve" at bounding box center [631, 319] width 23 height 8
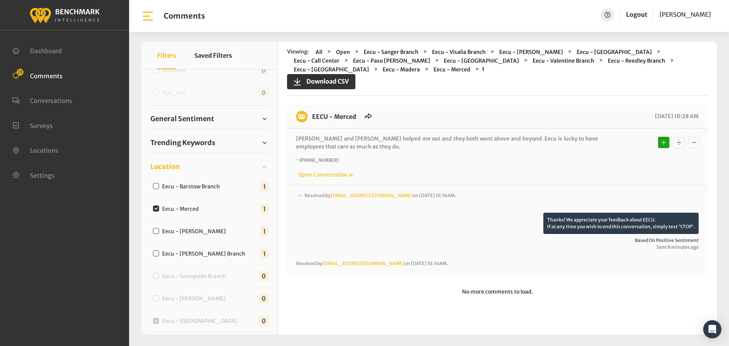
click at [154, 228] on input "Eecu - [PERSON_NAME]" at bounding box center [156, 231] width 6 height 6
checkbox input "true"
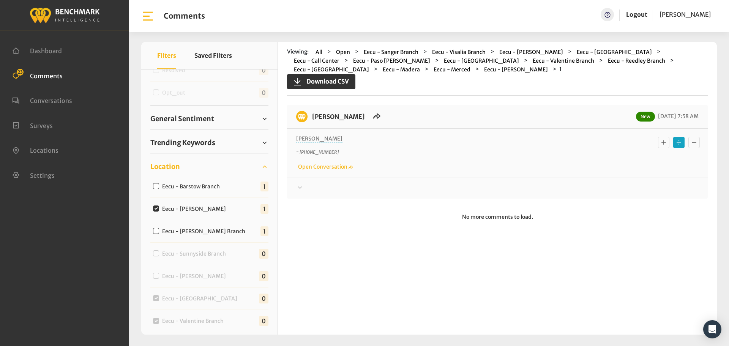
click at [317, 183] on div "Your comment about EECU is greatly appreciated! If at any time you wish to end …" at bounding box center [497, 185] width 420 height 16
click at [316, 189] on div at bounding box center [497, 187] width 402 height 9
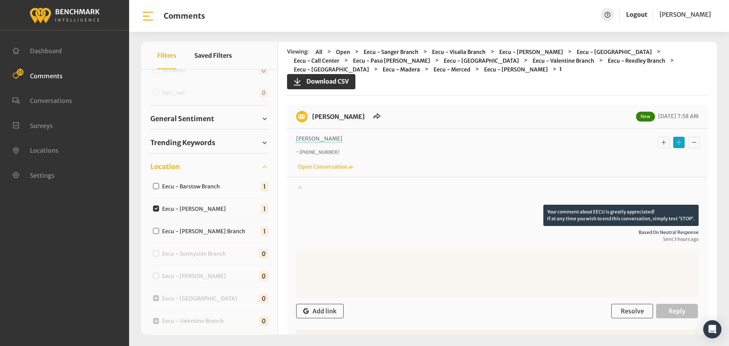
click at [316, 189] on div at bounding box center [497, 193] width 402 height 21
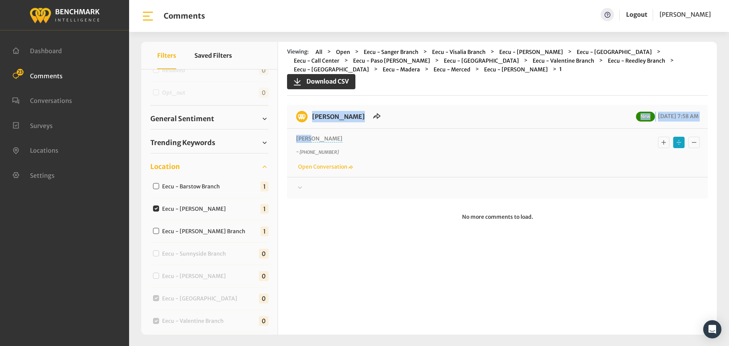
drag, startPoint x: 329, startPoint y: 137, endPoint x: 307, endPoint y: 119, distance: 28.4
click at [307, 119] on div "EECU - Perrin New 09/29/2025 7:58 AM Laura ~ +15597764916 Open Conversation" at bounding box center [497, 152] width 420 height 94
click at [313, 188] on div at bounding box center [497, 187] width 402 height 9
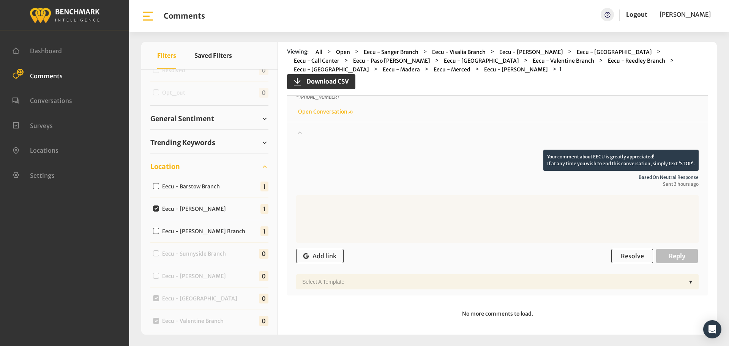
scroll to position [58, 0]
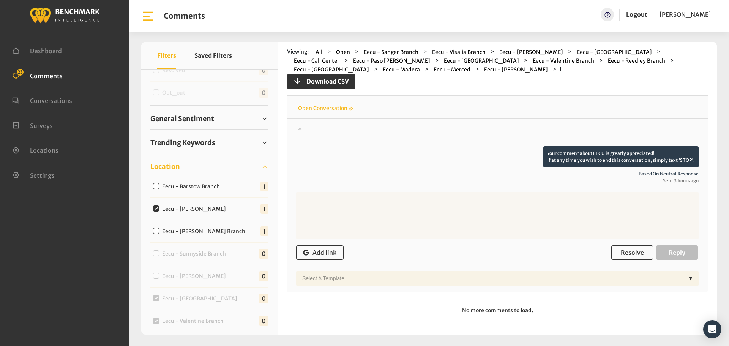
click at [156, 231] on input "Eecu - Armstrong Branch" at bounding box center [156, 231] width 6 height 6
checkbox input "true"
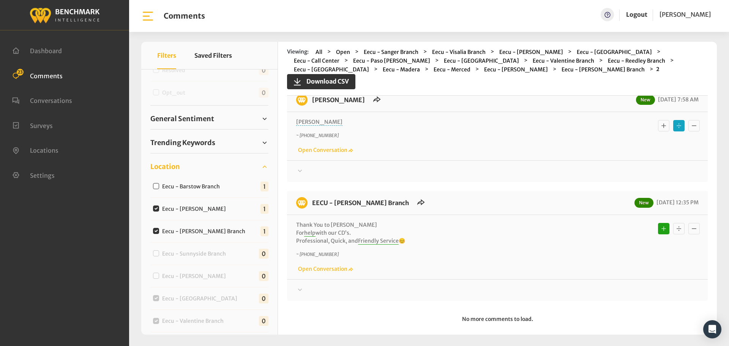
scroll to position [26, 0]
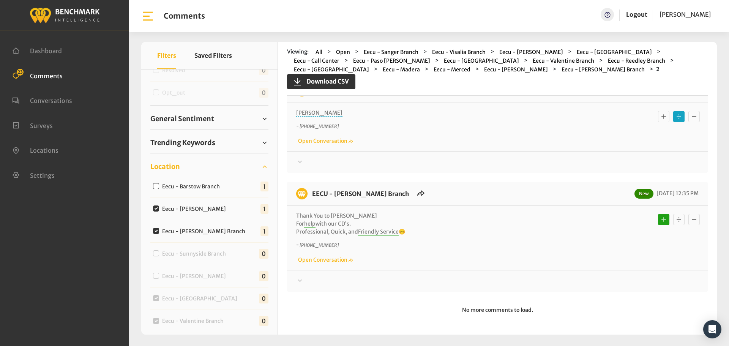
click at [155, 207] on input "Eecu - [PERSON_NAME]" at bounding box center [156, 208] width 6 height 6
checkbox input "false"
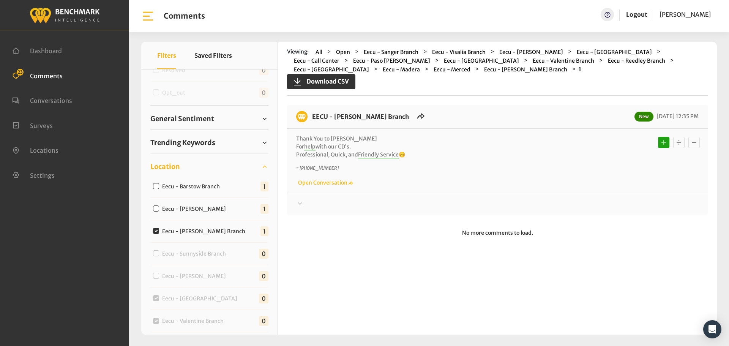
click at [305, 204] on div at bounding box center [497, 203] width 402 height 9
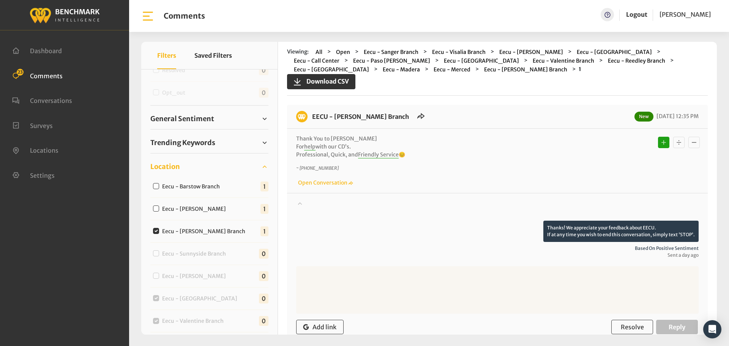
drag, startPoint x: 423, startPoint y: 154, endPoint x: 311, endPoint y: 117, distance: 117.9
click at [311, 117] on div "EECU - Armstrong Branch New 09/28/2025 12:35 PM Thank You to Phillip For help w…" at bounding box center [497, 235] width 420 height 261
click at [626, 325] on div "Add link Resolve Reply" at bounding box center [497, 327] width 402 height 22
click at [626, 325] on span "Resolve" at bounding box center [631, 327] width 23 height 8
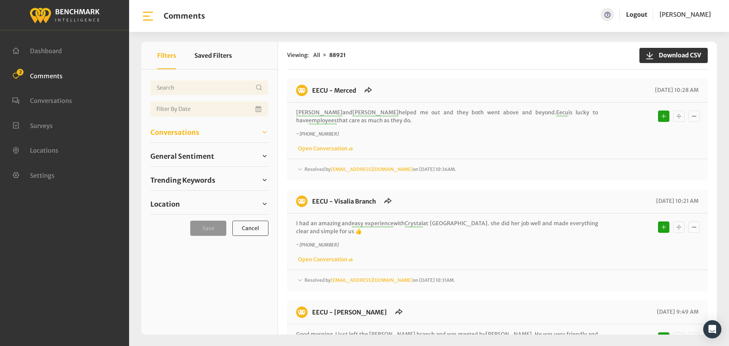
click at [172, 134] on span "Conversations" at bounding box center [174, 132] width 49 height 10
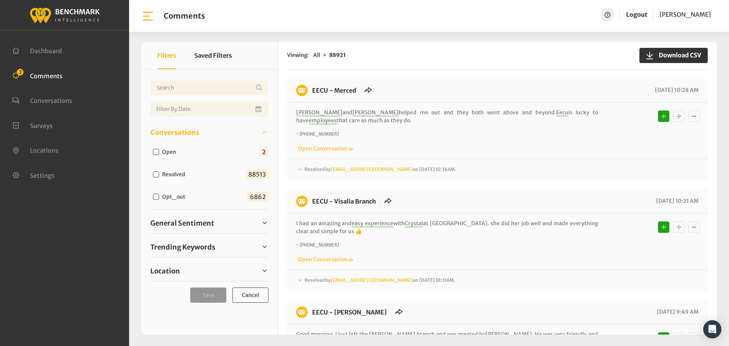
click at [152, 154] on div "Open" at bounding box center [166, 151] width 32 height 9
click at [157, 151] on input "Open" at bounding box center [156, 152] width 6 height 6
checkbox input "true"
